Goal: Transaction & Acquisition: Book appointment/travel/reservation

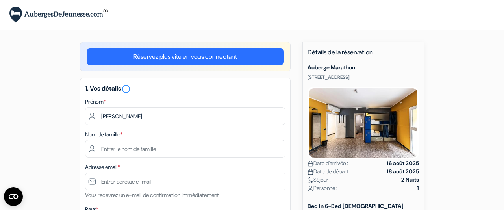
type input "Anne"
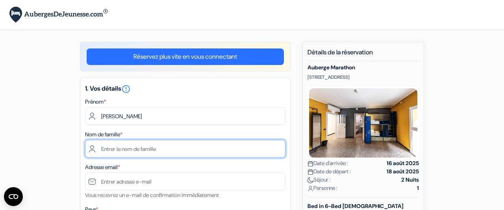
type input "Mousnier-Lompré"
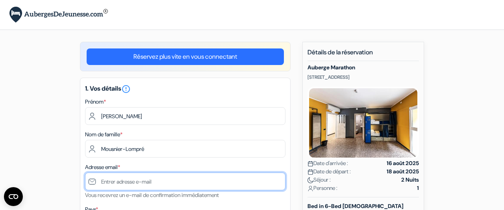
type input "[EMAIL_ADDRESS][DOMAIN_NAME]"
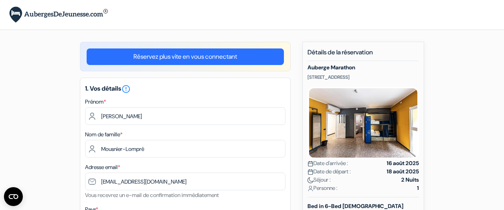
type input "0685142721"
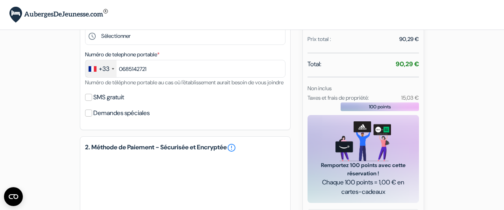
scroll to position [221, 0]
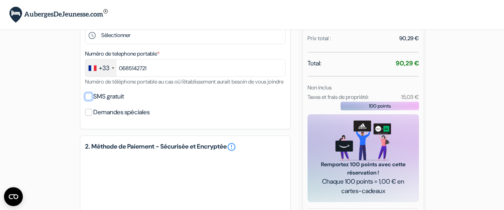
click at [88, 100] on input "SMS gratuit" at bounding box center [88, 96] width 7 height 7
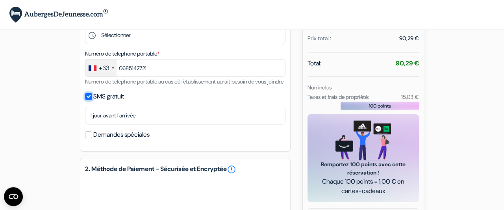
click at [88, 100] on input "SMS gratuit" at bounding box center [88, 96] width 7 height 7
checkbox input "false"
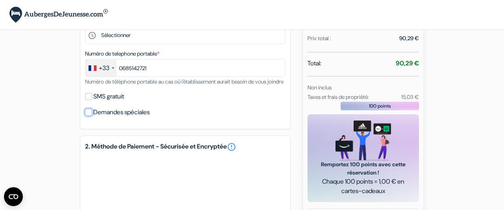
click at [91, 116] on input "Demandes spéciales" at bounding box center [88, 112] width 7 height 7
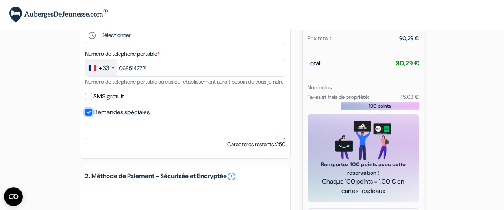
click at [91, 116] on input "Demandes spéciales" at bounding box center [88, 112] width 7 height 7
checkbox input "false"
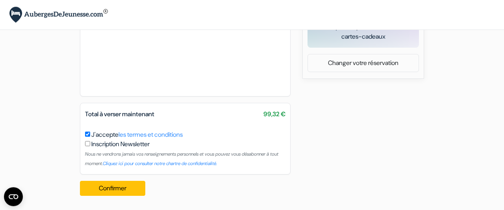
scroll to position [384, 0]
click at [130, 184] on button "Confirmer Loading..." at bounding box center [112, 188] width 65 height 15
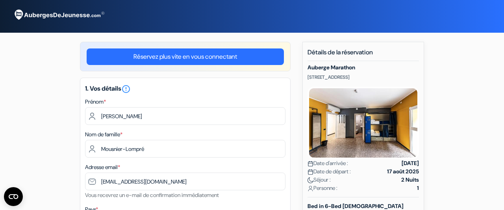
select select "22"
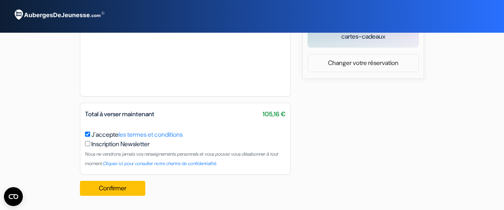
scroll to position [364, 0]
